Goal: Transaction & Acquisition: Obtain resource

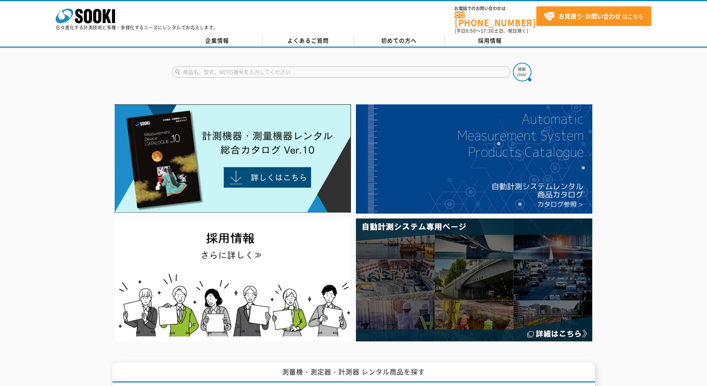
click at [359, 63] on form at bounding box center [354, 73] width 364 height 21
click at [357, 66] on input "text" at bounding box center [341, 71] width 339 height 11
type input "VJ-ADV"
click at [513, 63] on button at bounding box center [522, 72] width 19 height 19
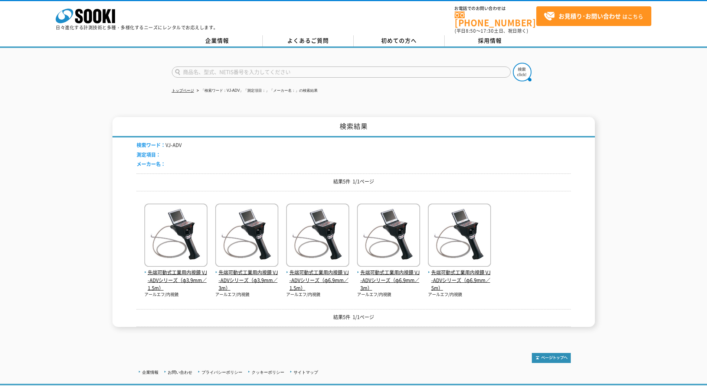
click at [357, 66] on input "text" at bounding box center [341, 71] width 339 height 11
type input "ADV"
click at [526, 68] on img at bounding box center [522, 72] width 19 height 19
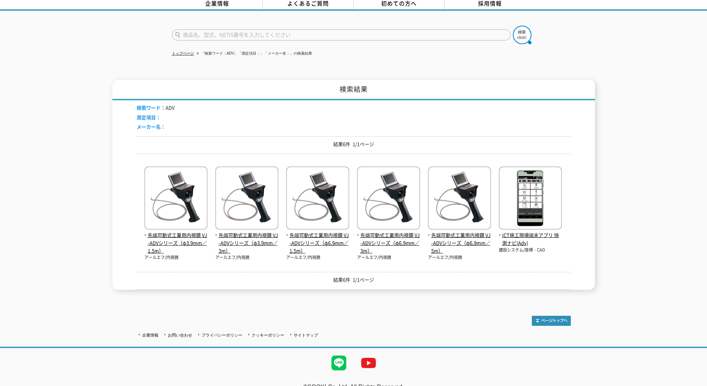
scroll to position [46, 0]
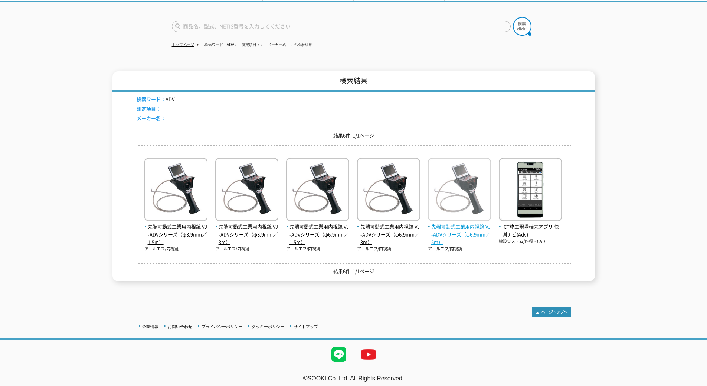
click at [464, 226] on span "先端可動式工業用内視鏡 VJ-ADVシリーズ（φ6.9mm／5m）" at bounding box center [459, 234] width 63 height 23
